Goal: Transaction & Acquisition: Purchase product/service

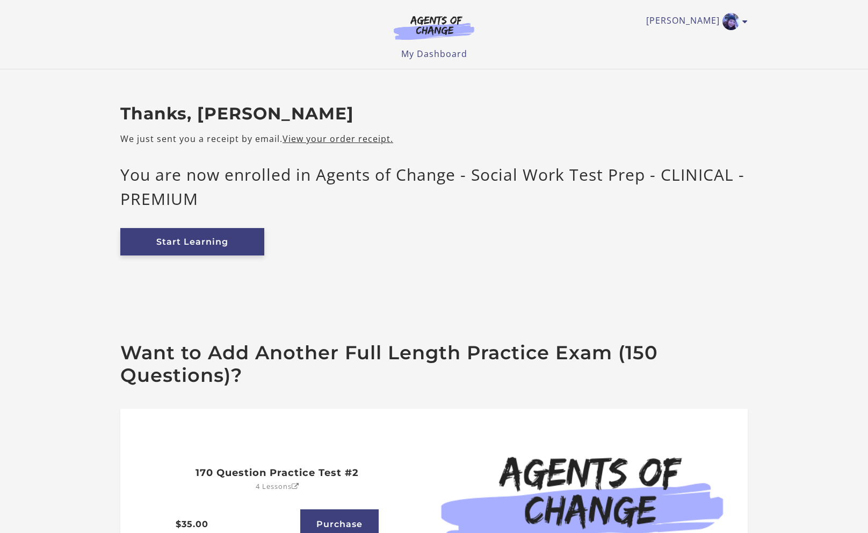
click at [247, 242] on link "Start Learning" at bounding box center [192, 241] width 144 height 27
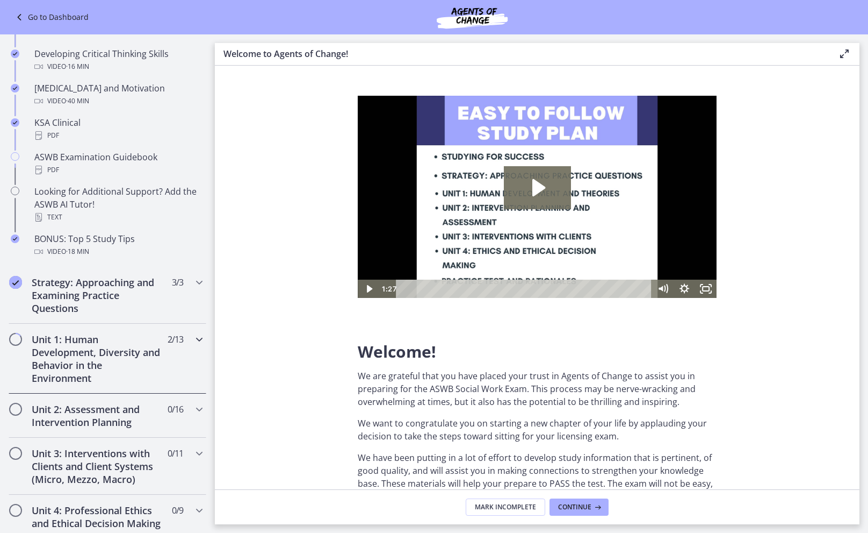
scroll to position [394, 0]
click at [154, 361] on h2 "Unit 1: Human Development, Diversity and Behavior in the Environment" at bounding box center [97, 358] width 131 height 52
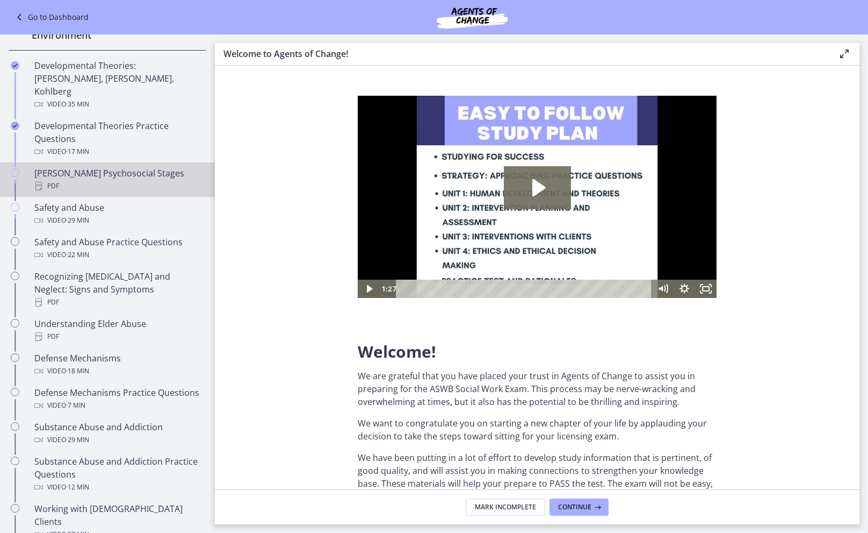
scroll to position [316, 0]
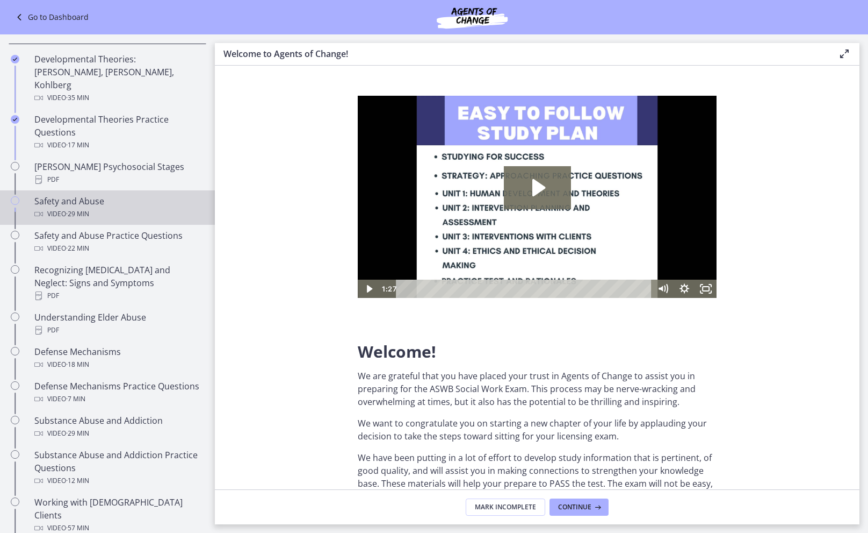
click at [117, 207] on div "Video · 29 min" at bounding box center [118, 213] width 168 height 13
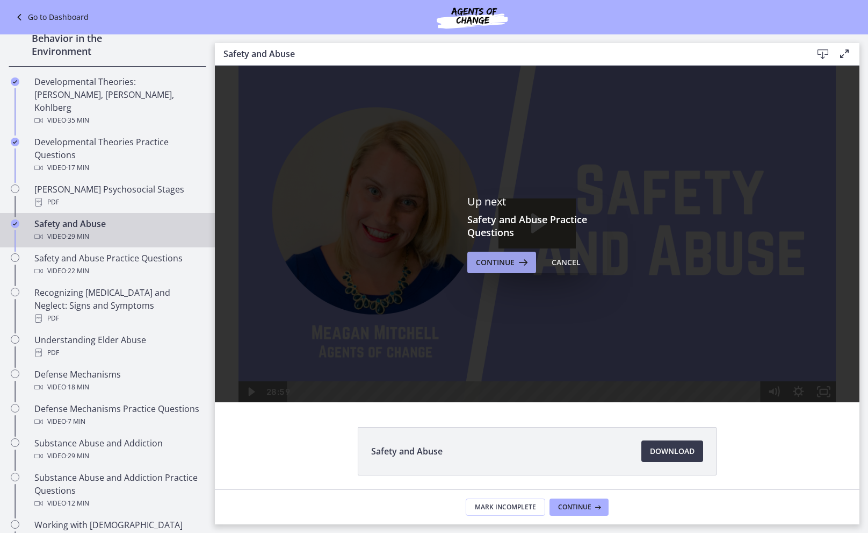
click at [498, 263] on span "Continue" at bounding box center [495, 262] width 39 height 13
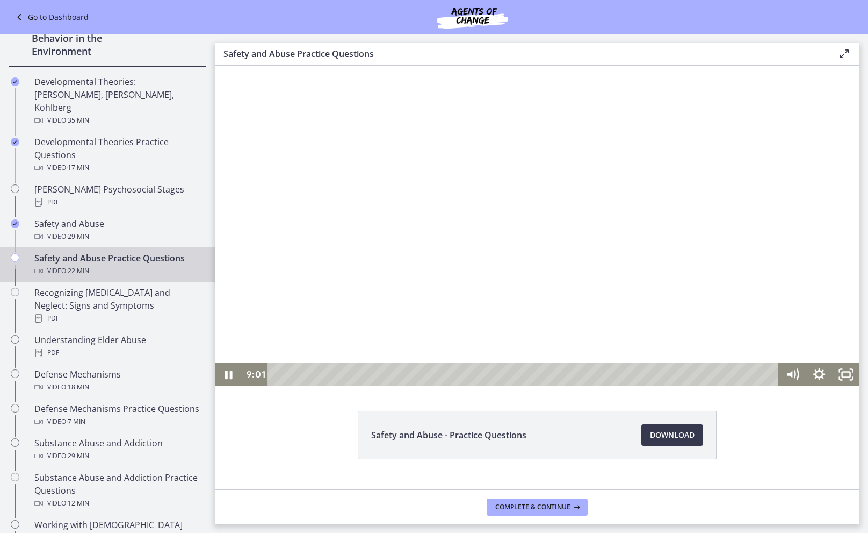
click at [632, 266] on div at bounding box center [537, 226] width 645 height 320
